Goal: Information Seeking & Learning: Learn about a topic

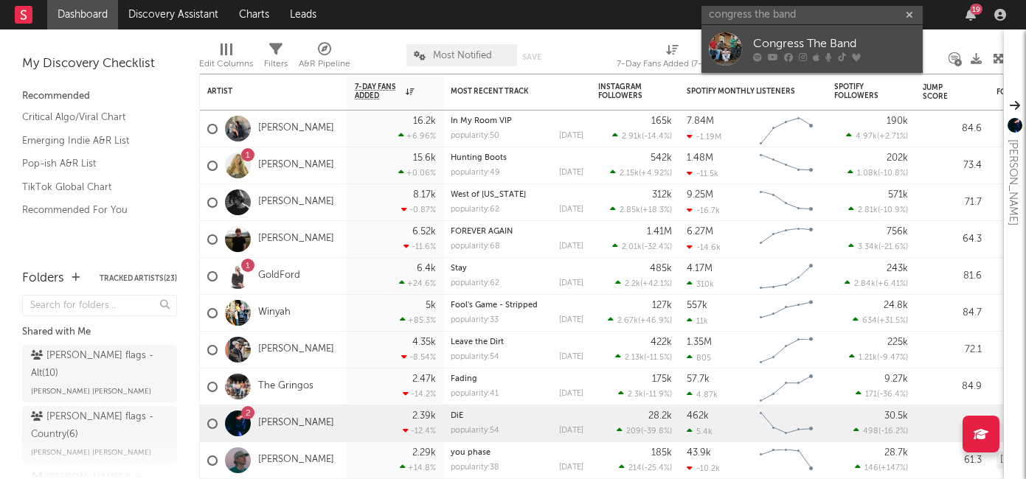
type input "congress the band"
click at [820, 44] on div "Congress The Band" at bounding box center [834, 44] width 162 height 18
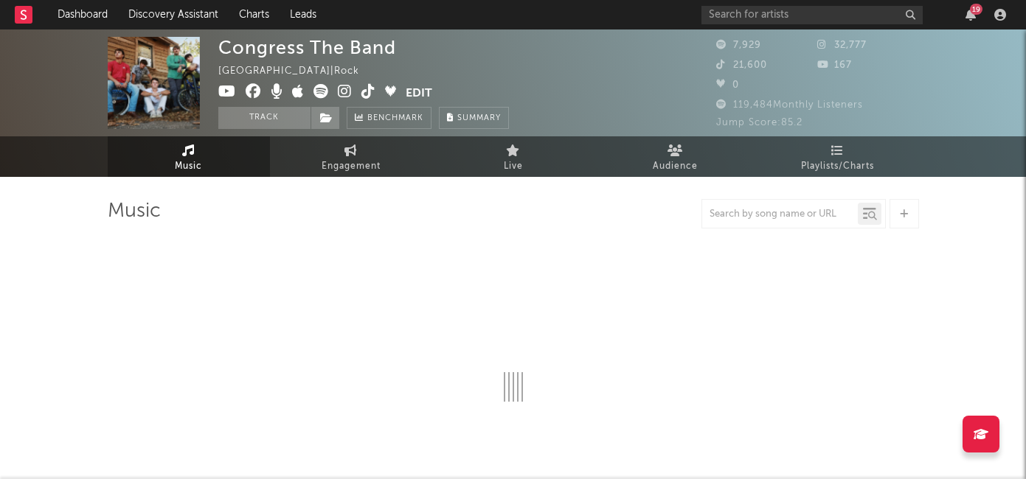
select select "6m"
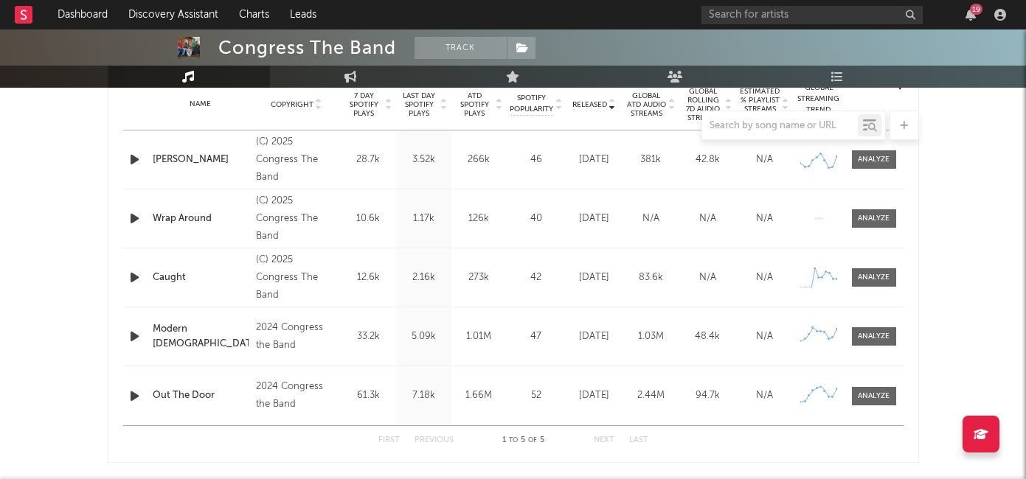
scroll to position [626, 0]
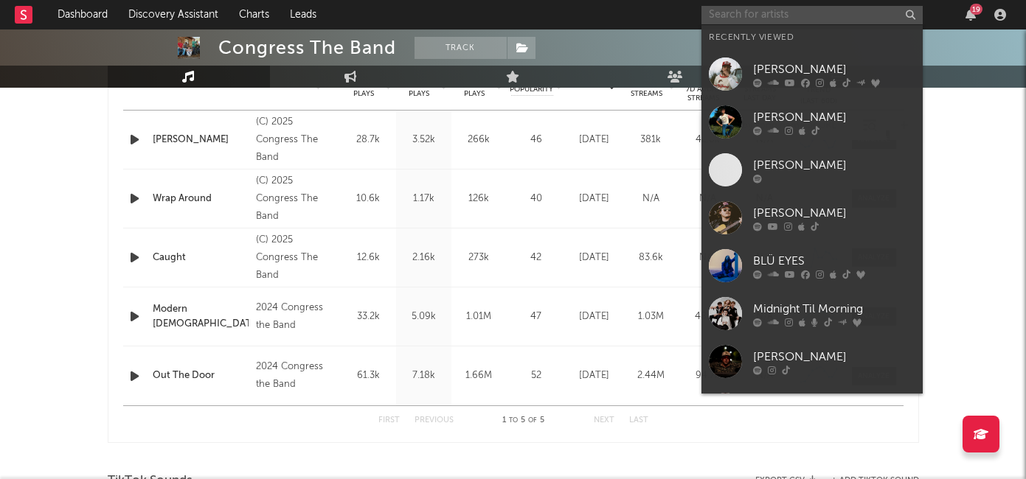
click at [734, 12] on input "text" at bounding box center [811, 15] width 221 height 18
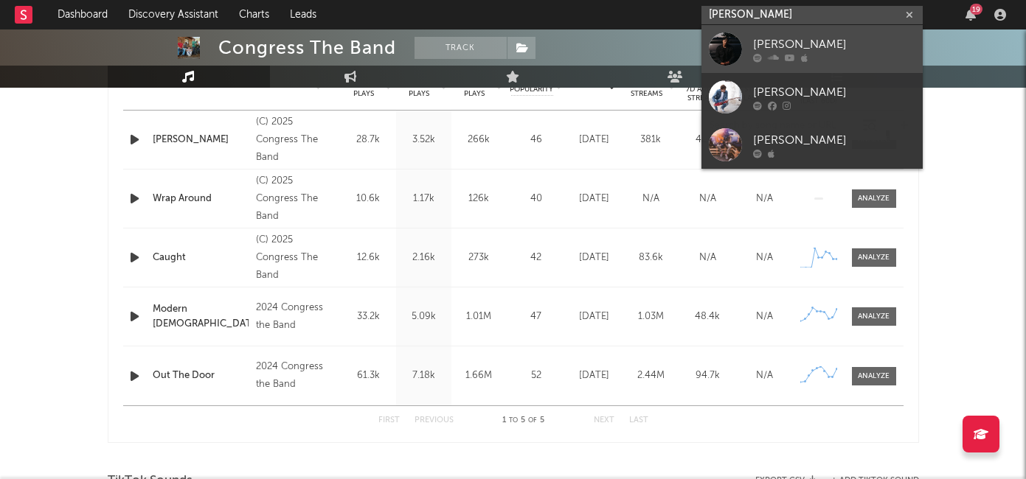
type input "[PERSON_NAME]"
click at [780, 43] on div "[PERSON_NAME]" at bounding box center [834, 44] width 162 height 18
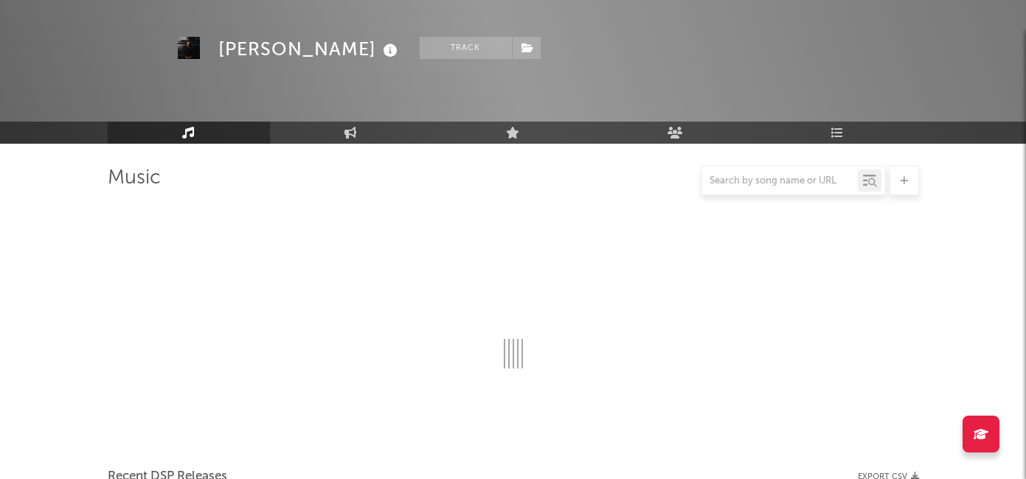
scroll to position [626, 0]
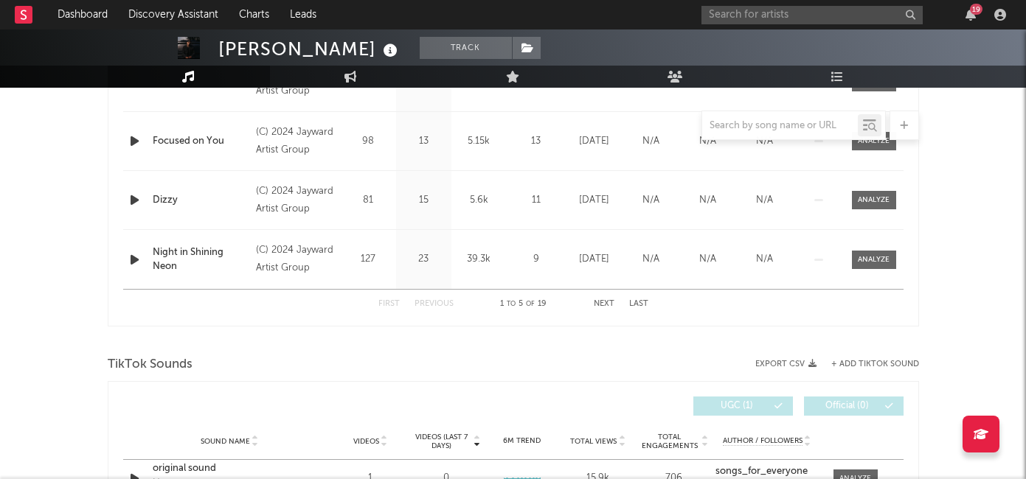
select select "6m"
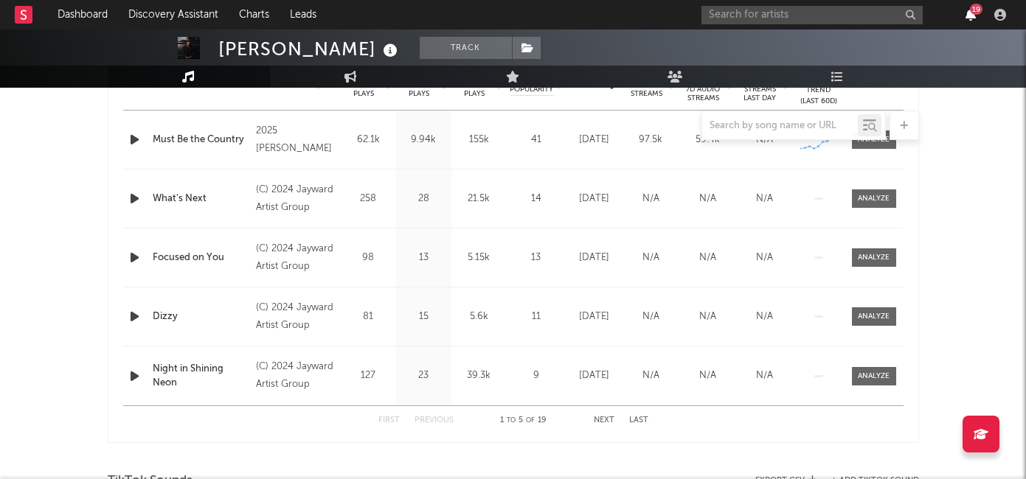
click at [974, 18] on icon "button" at bounding box center [970, 15] width 10 height 12
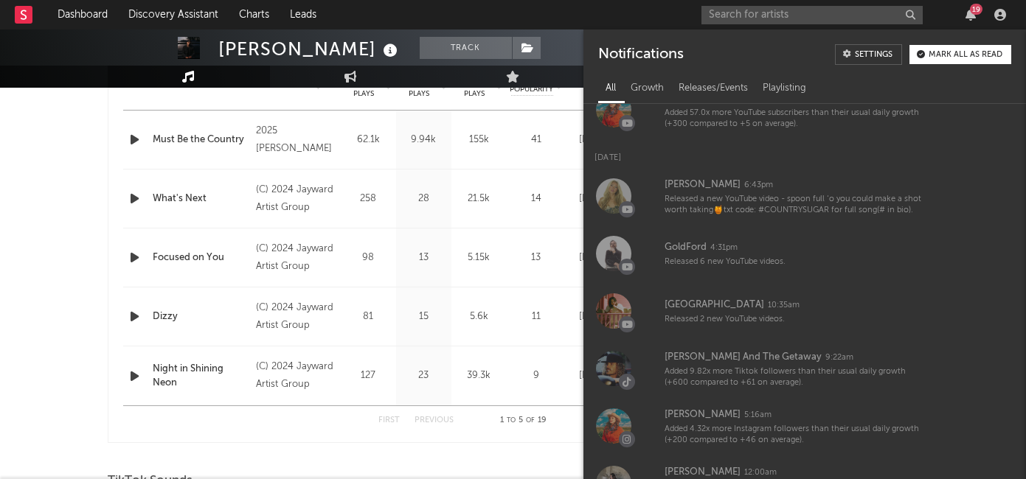
scroll to position [439, 0]
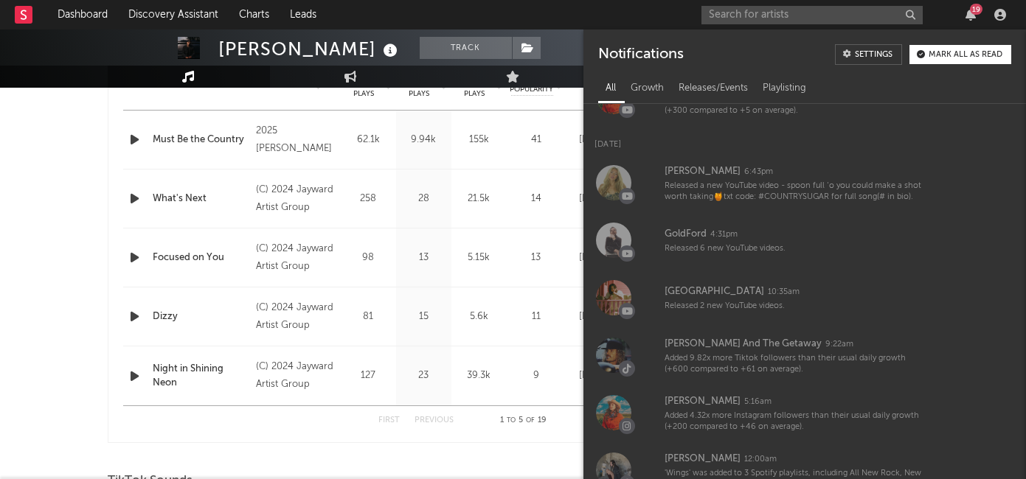
click at [973, 7] on div "19" at bounding box center [976, 9] width 13 height 11
